Goal: Information Seeking & Learning: Understand process/instructions

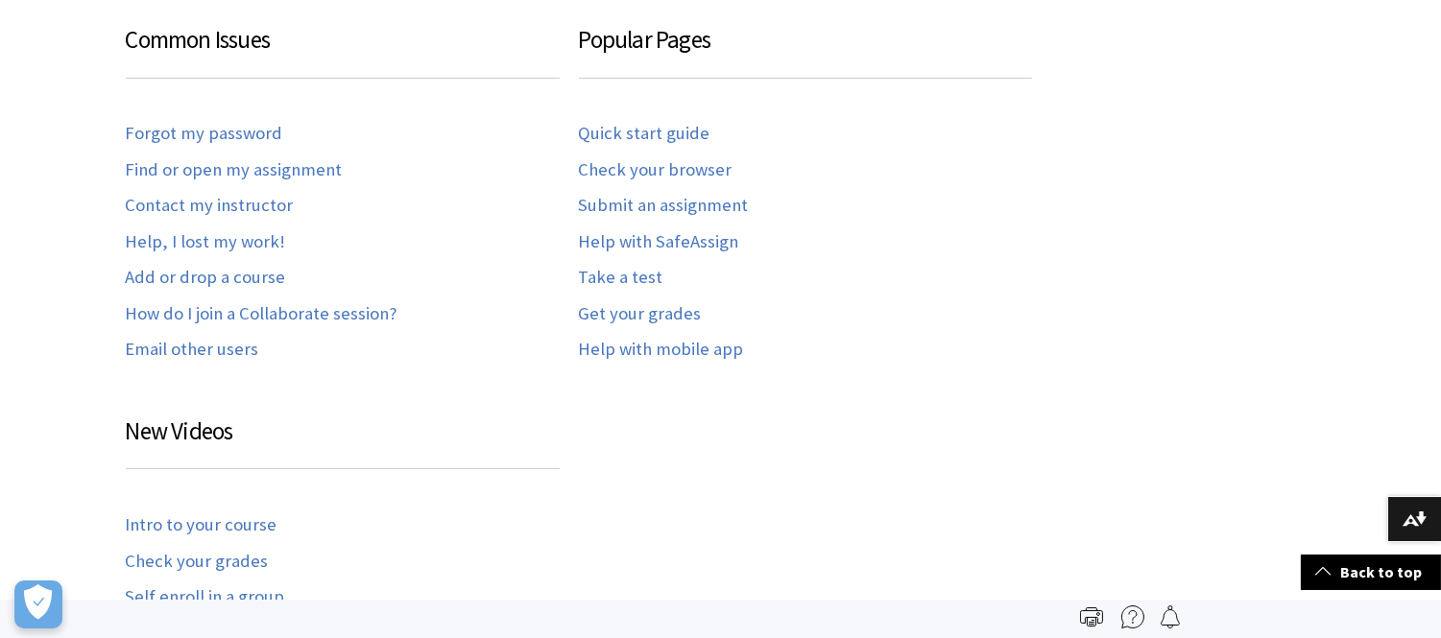
scroll to position [563, 0]
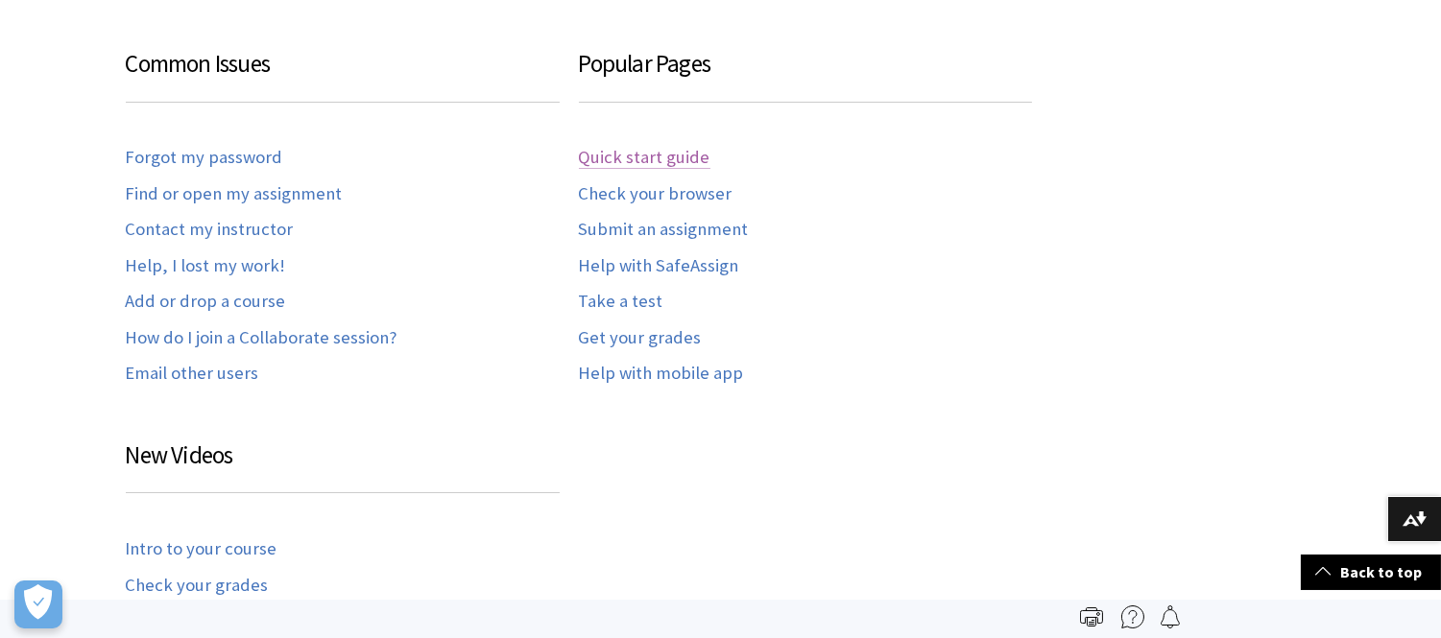
click at [682, 152] on link "Quick start guide" at bounding box center [645, 158] width 132 height 22
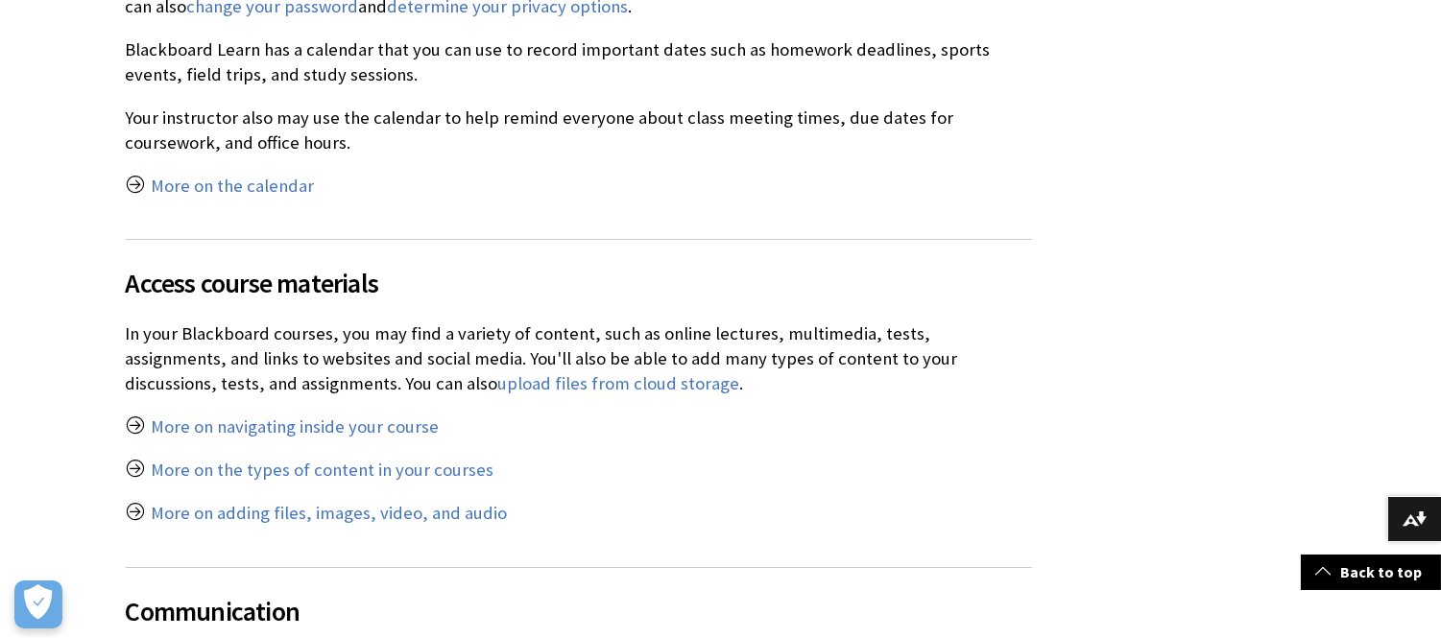
scroll to position [4096, 0]
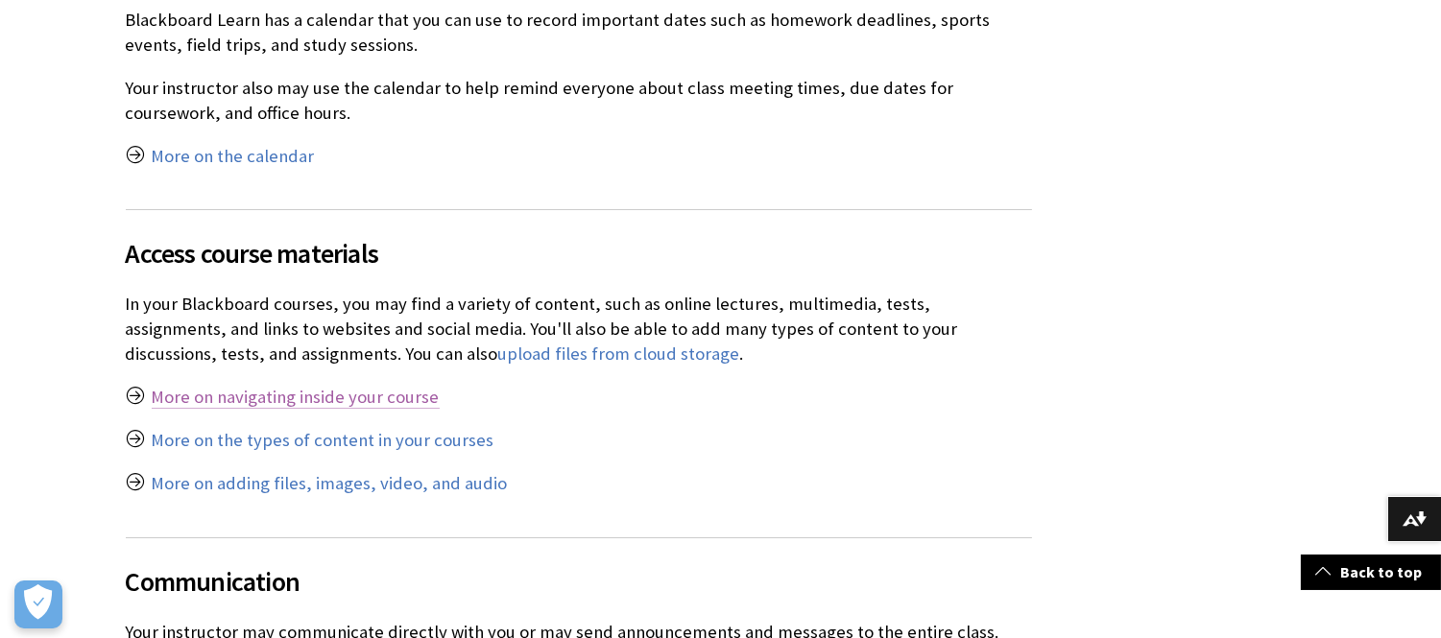
click at [363, 392] on link "More on navigating inside your course" at bounding box center [296, 397] width 288 height 23
